Goal: Transaction & Acquisition: Purchase product/service

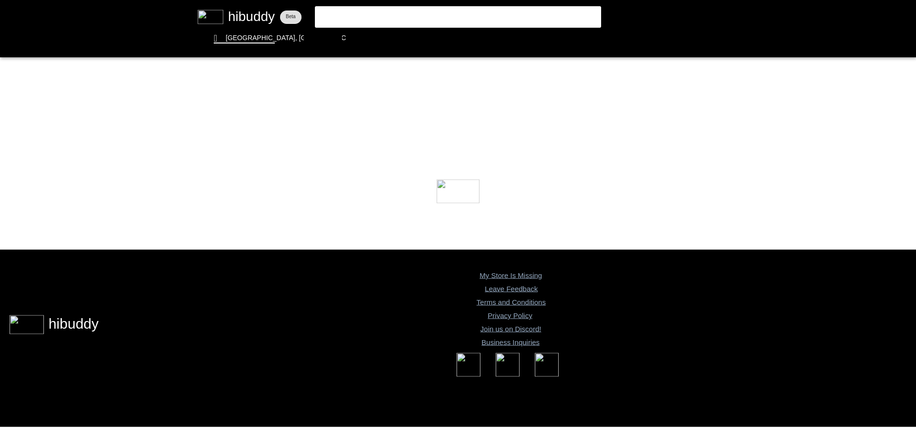
click at [412, 13] on flt-glass-pane at bounding box center [458, 219] width 916 height 439
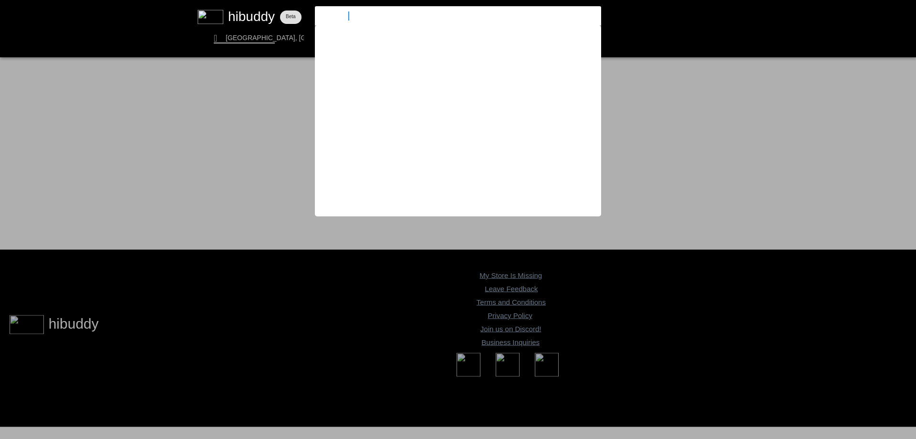
type input "[PERSON_NAME]"
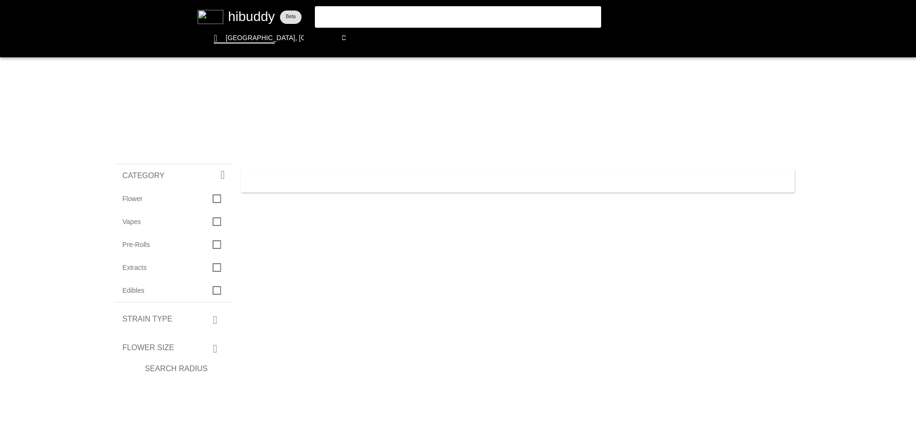
click at [412, 13] on flt-glass-pane at bounding box center [458, 219] width 916 height 439
click at [485, 17] on flt-glass-pane at bounding box center [458, 219] width 916 height 439
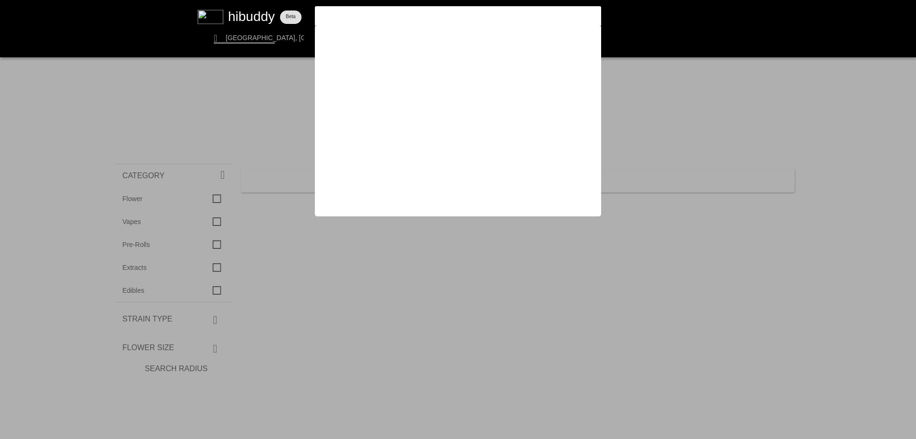
type input "lord"
